Goal: Book appointment/travel/reservation

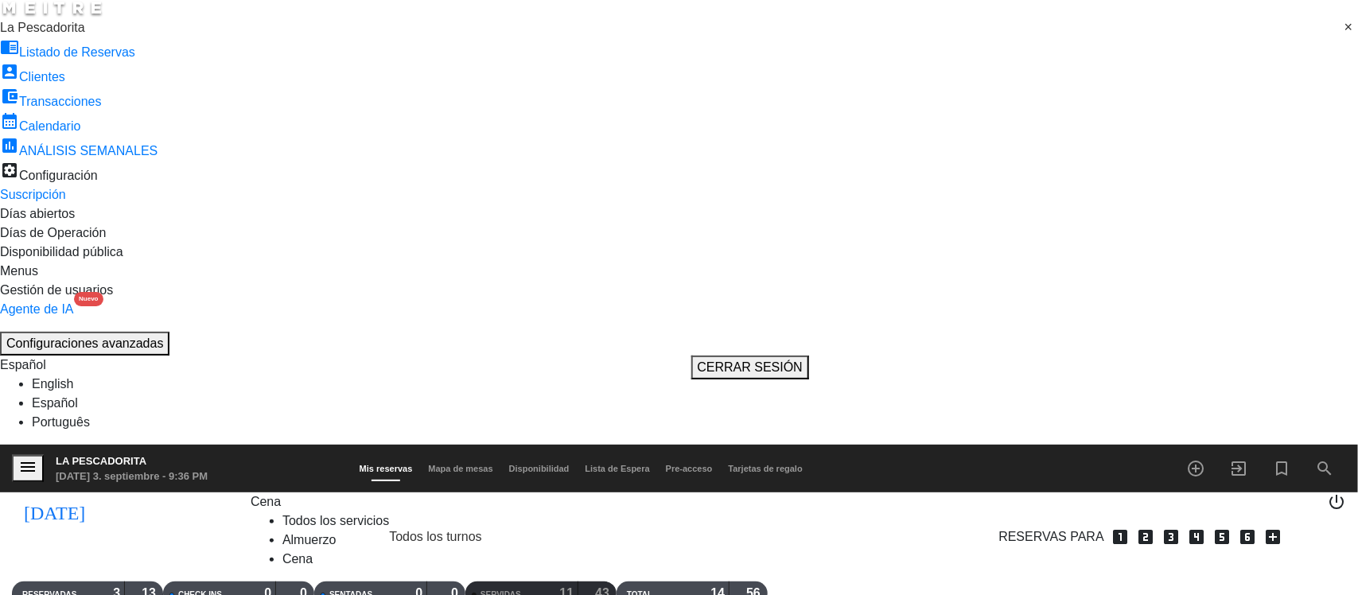
click at [1136, 527] on icon "looks_two" at bounding box center [1145, 536] width 19 height 19
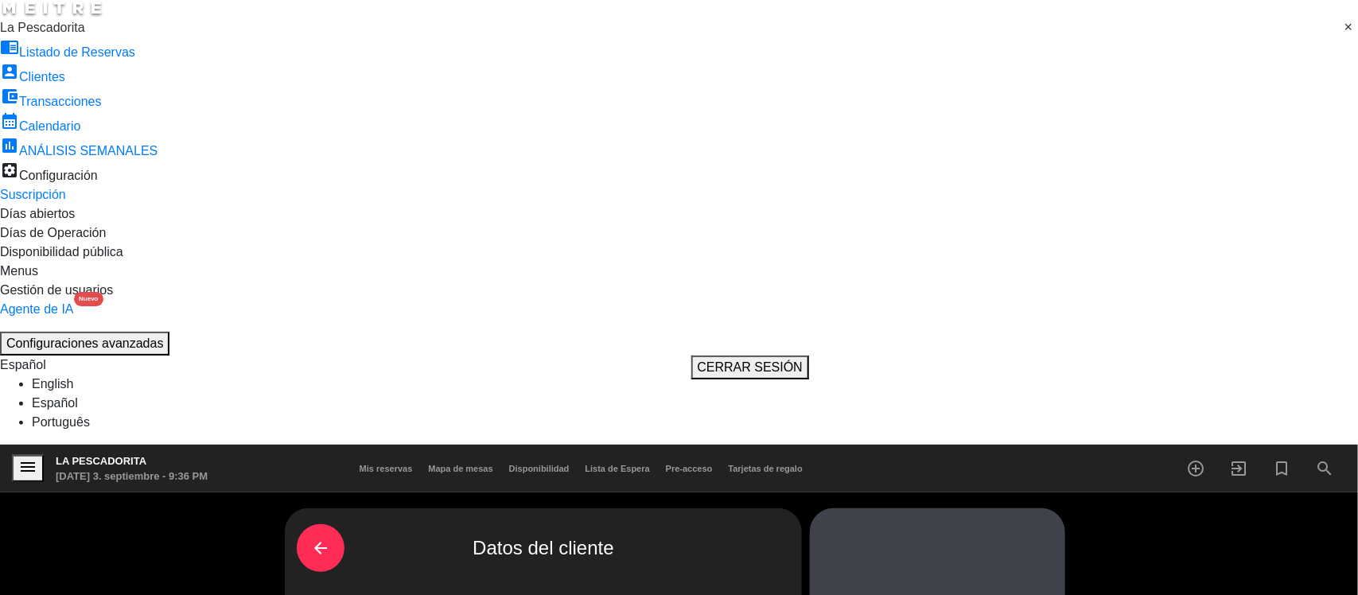
scroll to position [0, 0]
type input "carolina"
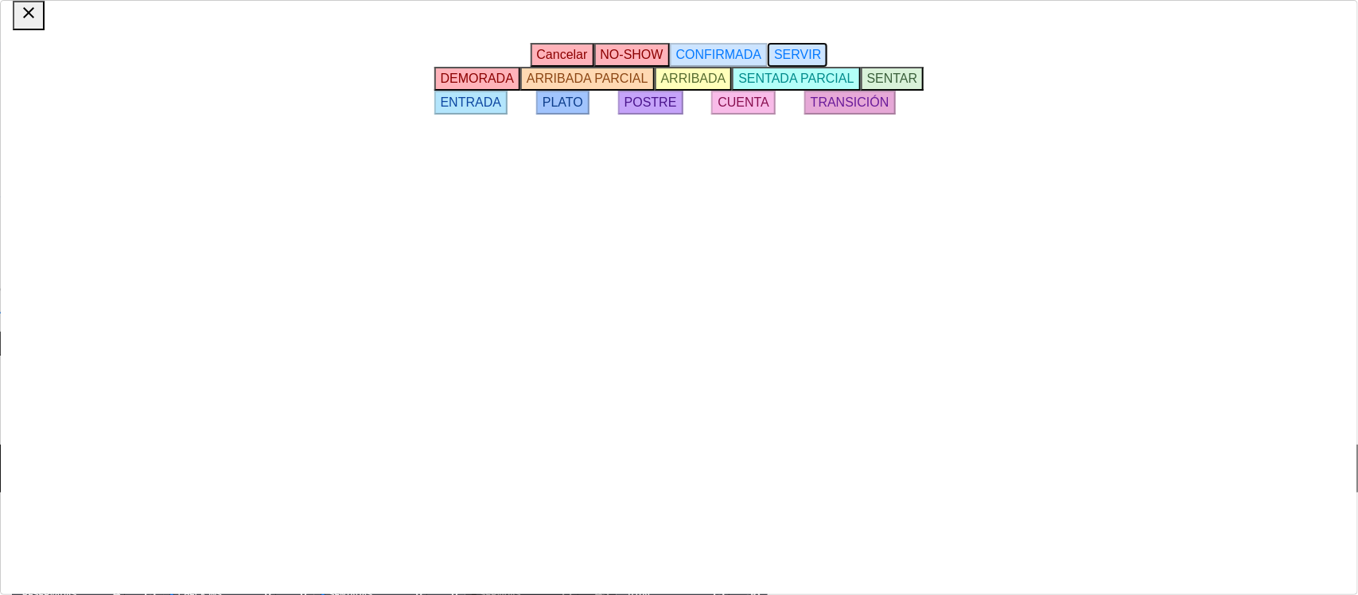
click at [827, 67] on button "SERVIR" at bounding box center [798, 55] width 60 height 24
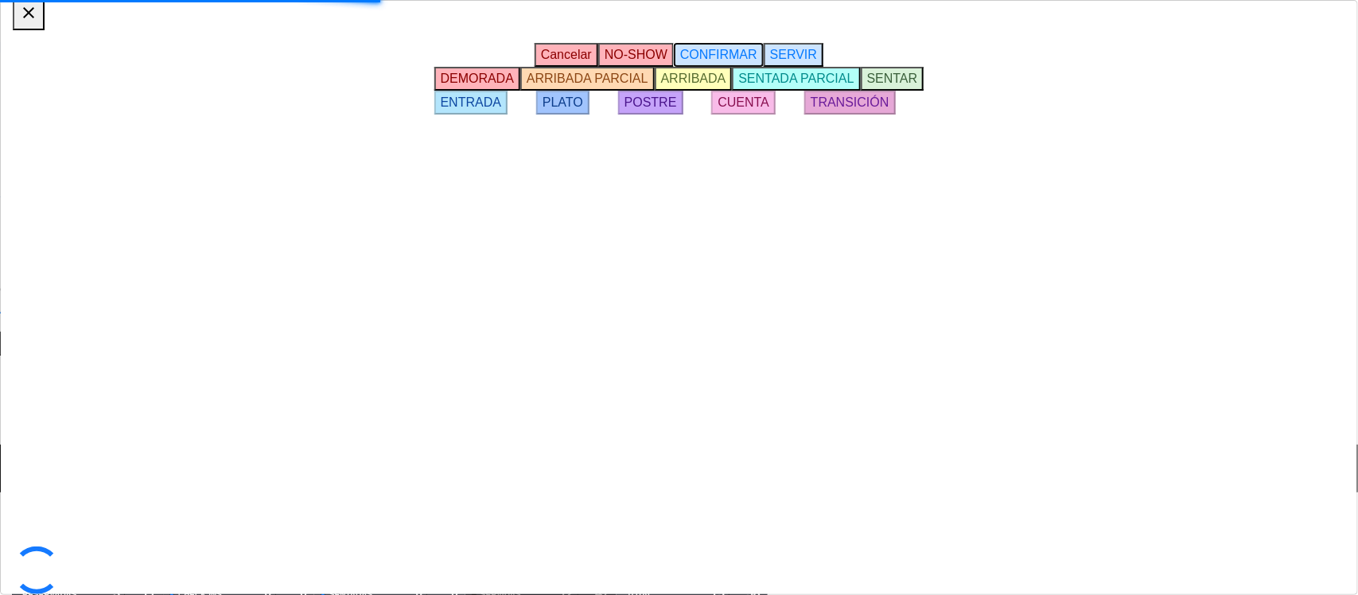
click at [757, 61] on span "CONFIRMAR" at bounding box center [718, 55] width 77 height 14
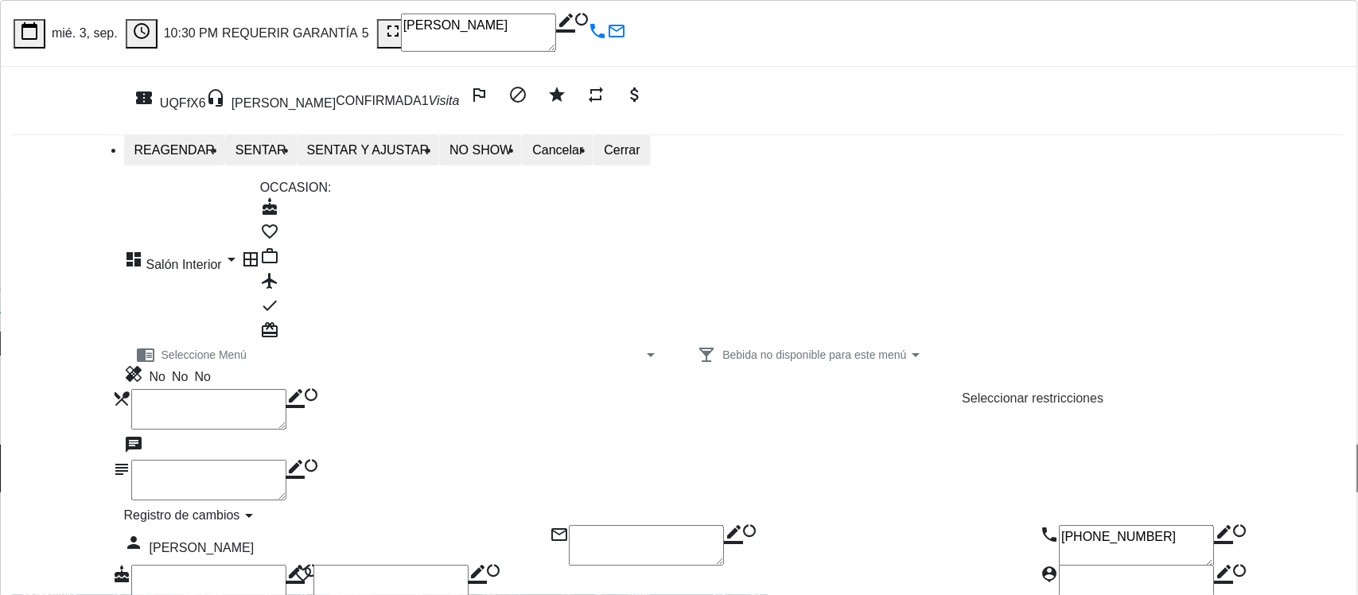
click at [259, 523] on div "Registro de cambios arrow_drop_down" at bounding box center [191, 515] width 135 height 19
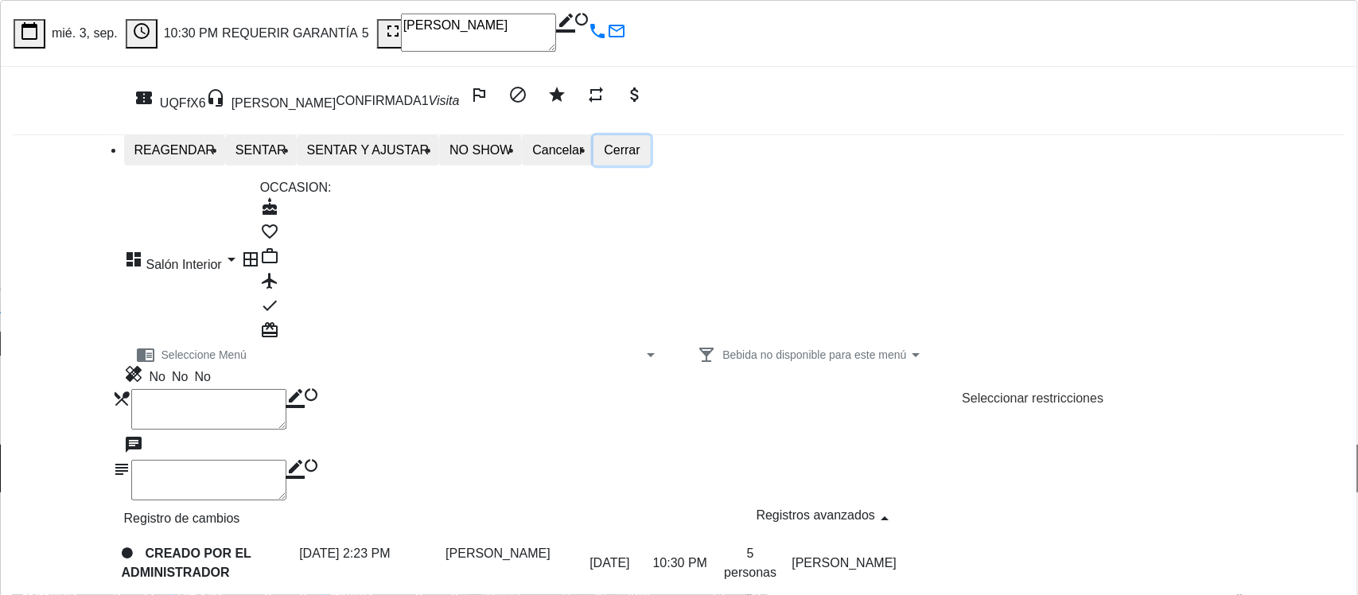
click at [650, 154] on button "Cerrar" at bounding box center [621, 150] width 56 height 30
